Goal: Check status

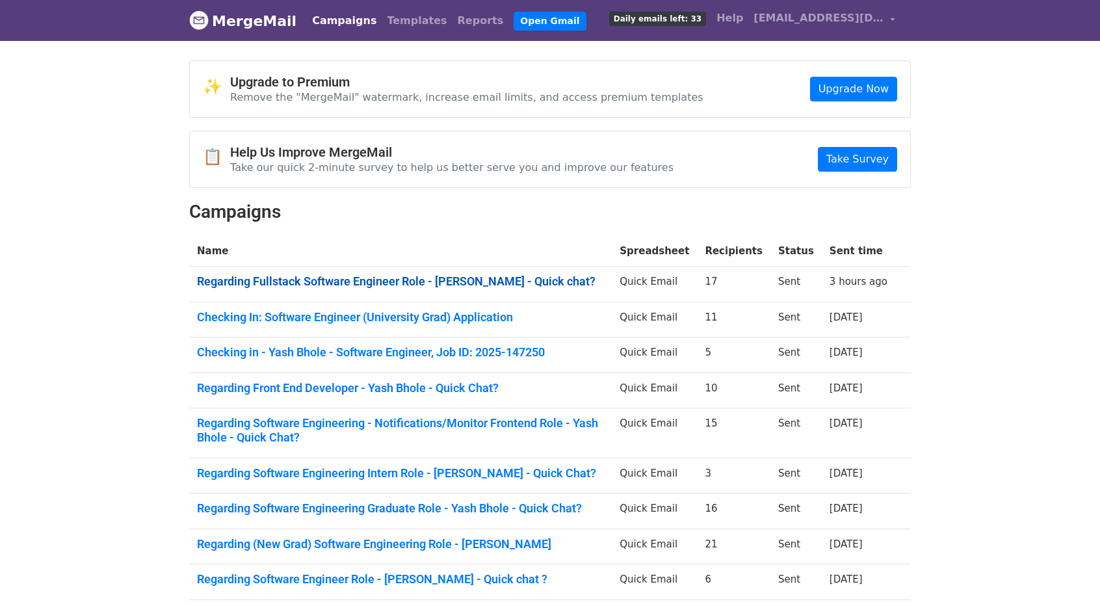
click at [261, 274] on link "Regarding Fullstack Software Engineer Role - Yash Bhole - Quick chat?" at bounding box center [400, 281] width 407 height 14
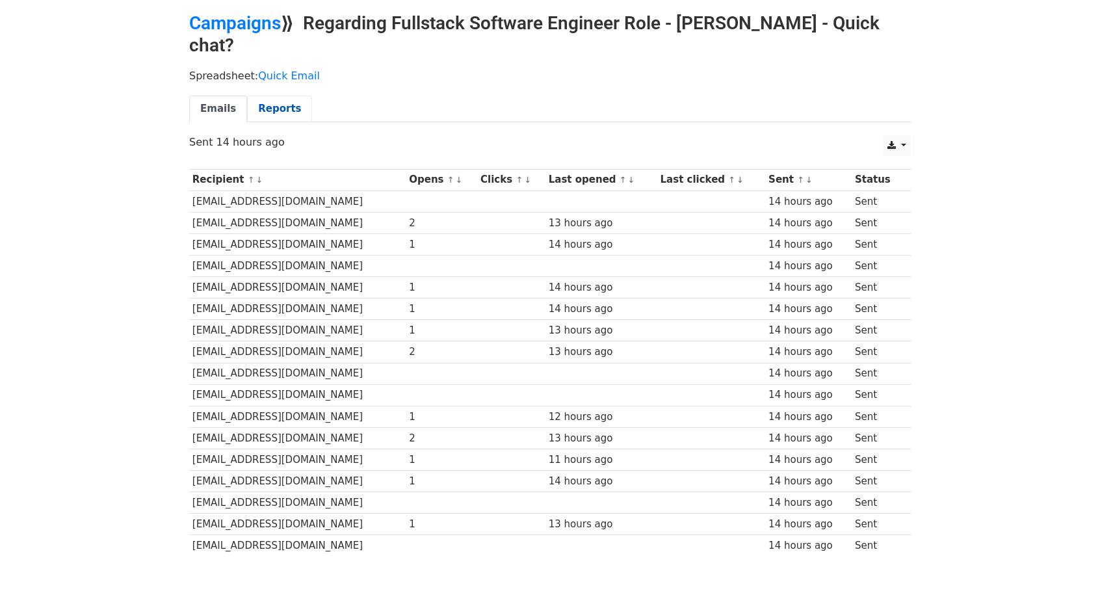
click at [283, 96] on link "Reports" at bounding box center [279, 109] width 65 height 27
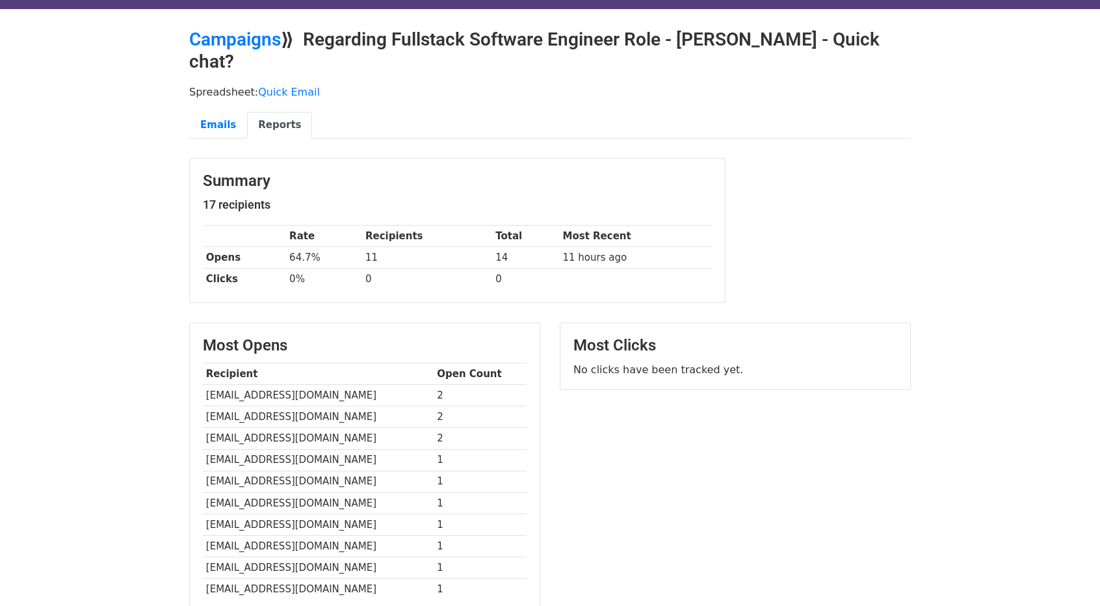
scroll to position [17, 0]
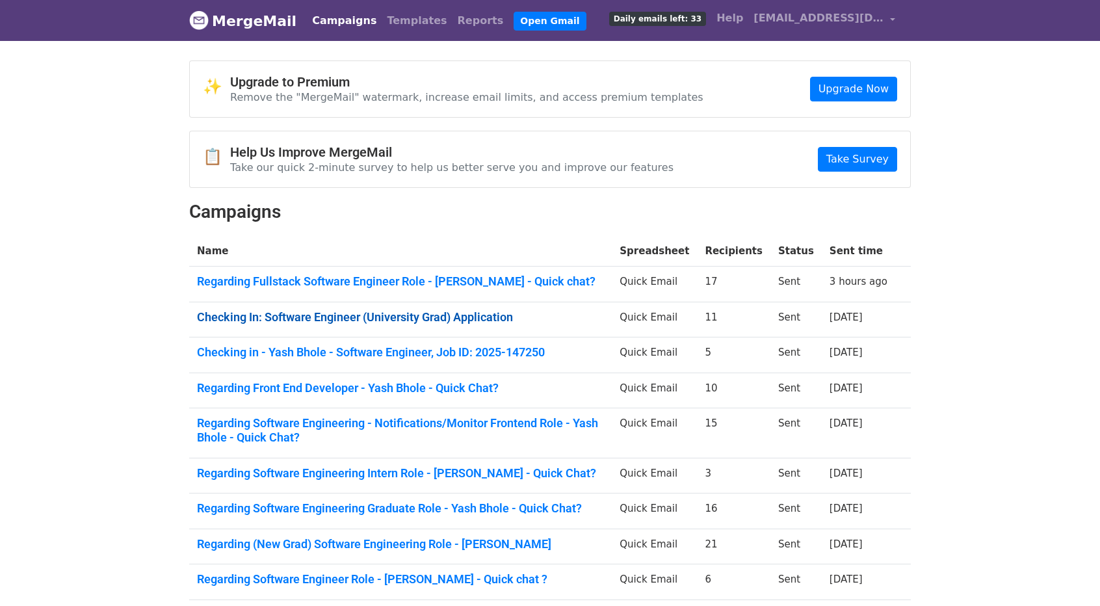
click at [317, 310] on link "Checking In: Software Engineer (University Grad) Application" at bounding box center [400, 317] width 407 height 14
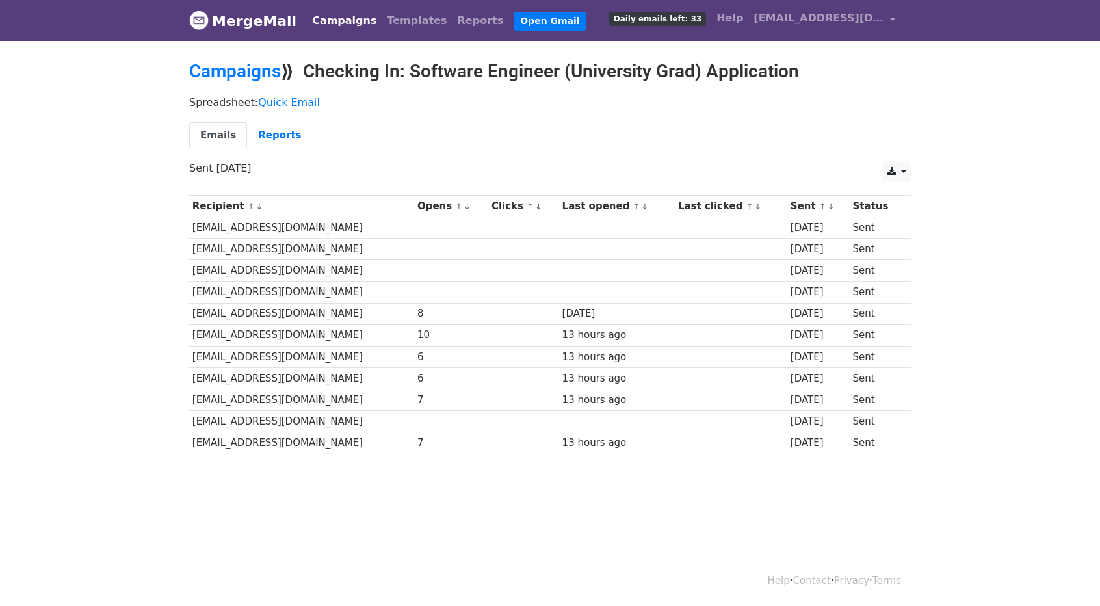
scroll to position [1, 0]
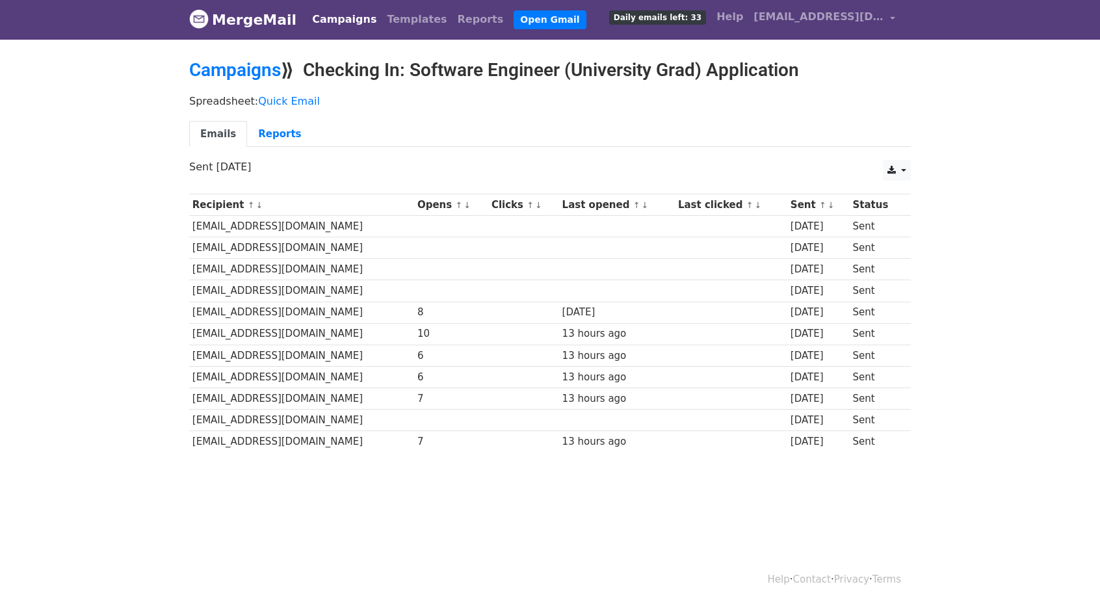
click at [378, 358] on td "[EMAIL_ADDRESS][DOMAIN_NAME]" at bounding box center [301, 354] width 225 height 21
